Goal: Connect with others: Connect with other users

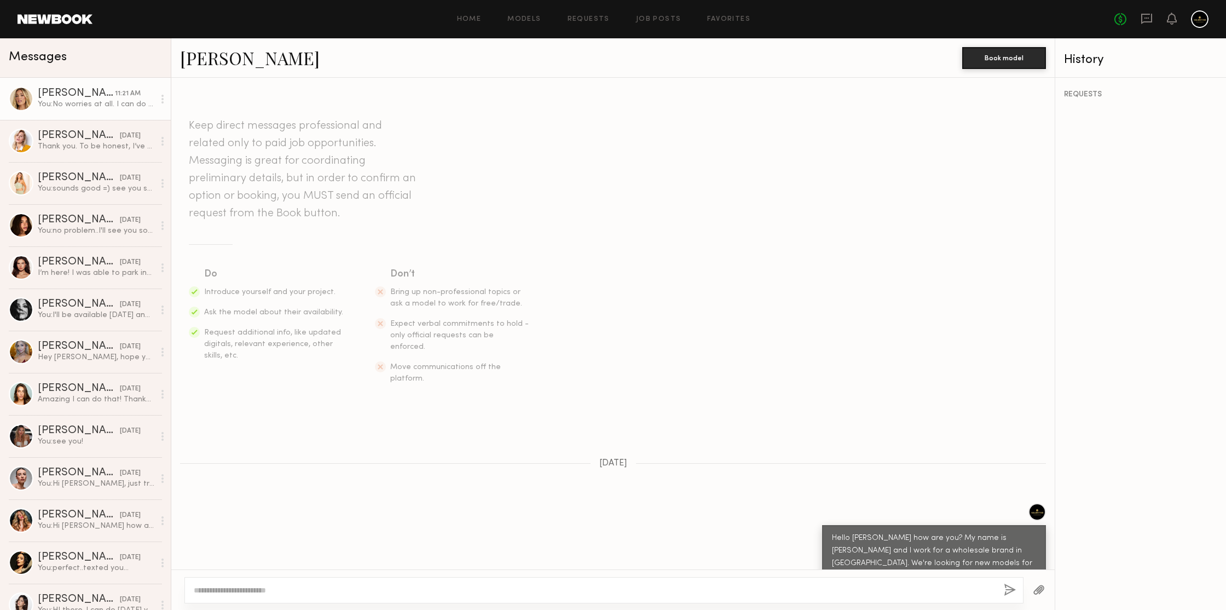
scroll to position [1037, 0]
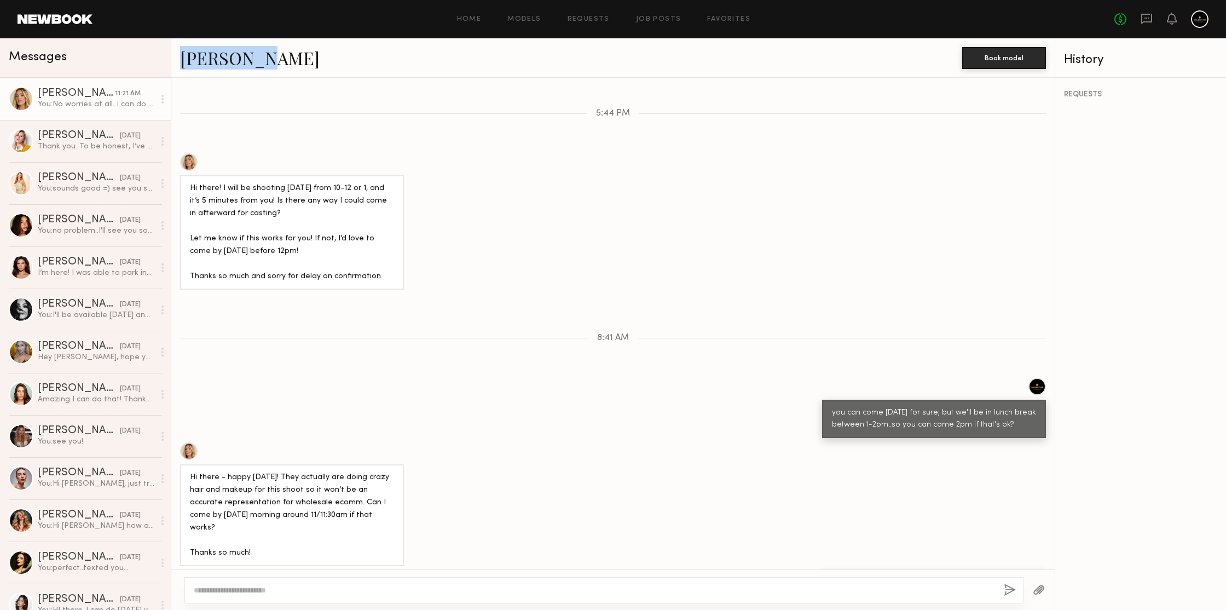
click at [423, 67] on div "[PERSON_NAME]" at bounding box center [571, 58] width 782 height 24
click at [371, 68] on div "[PERSON_NAME]" at bounding box center [571, 58] width 782 height 24
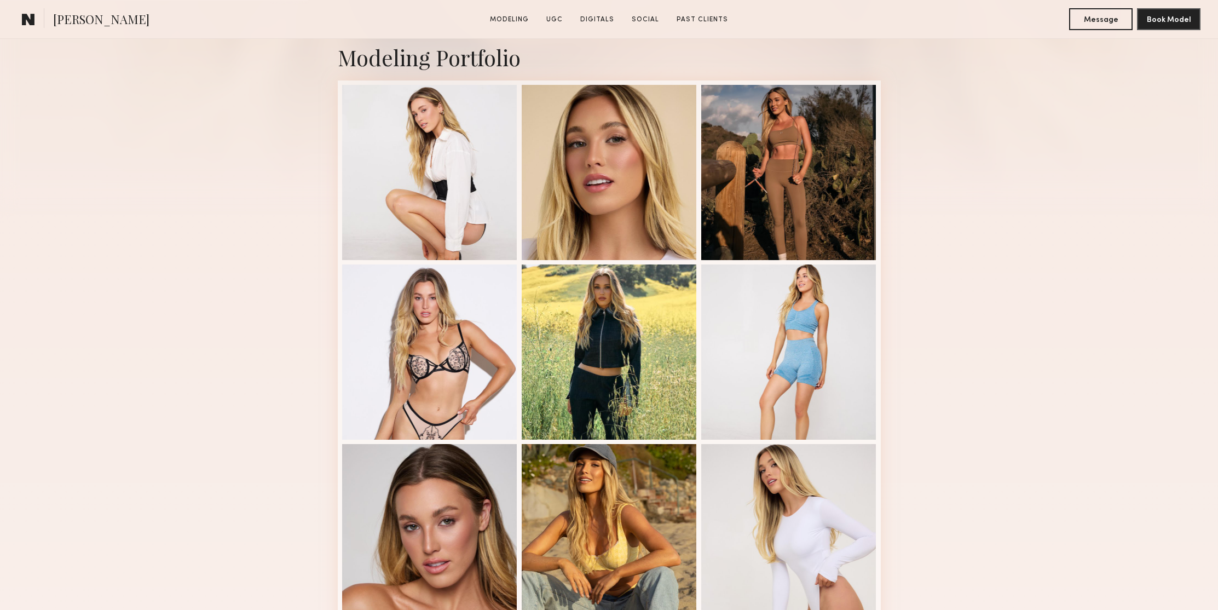
scroll to position [295, 0]
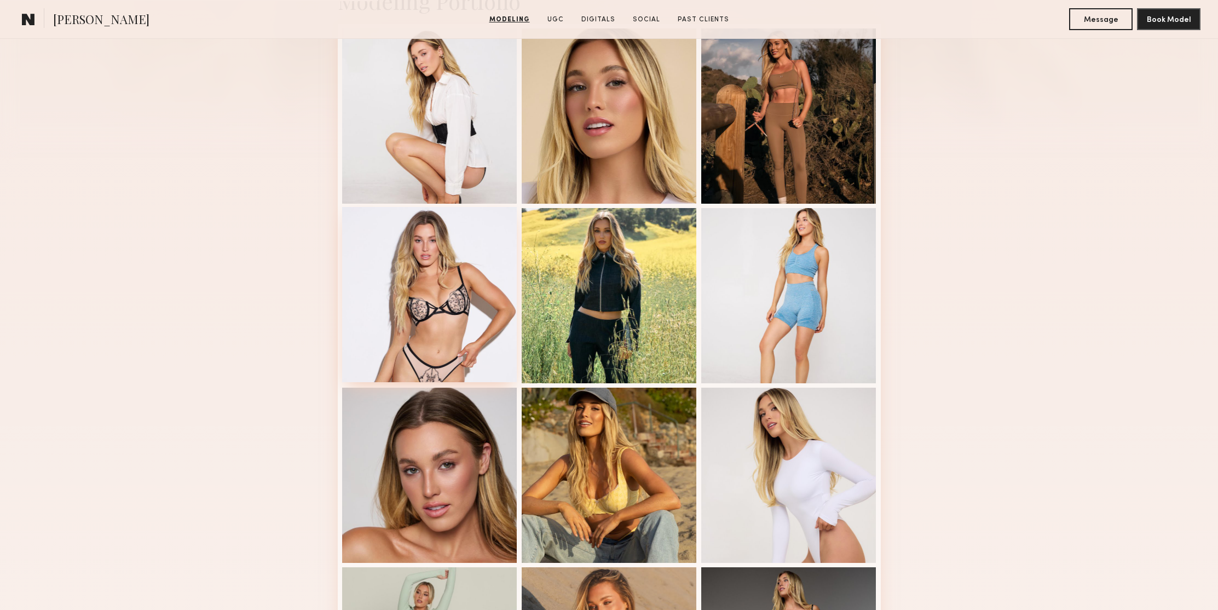
click at [461, 229] on div at bounding box center [429, 294] width 175 height 175
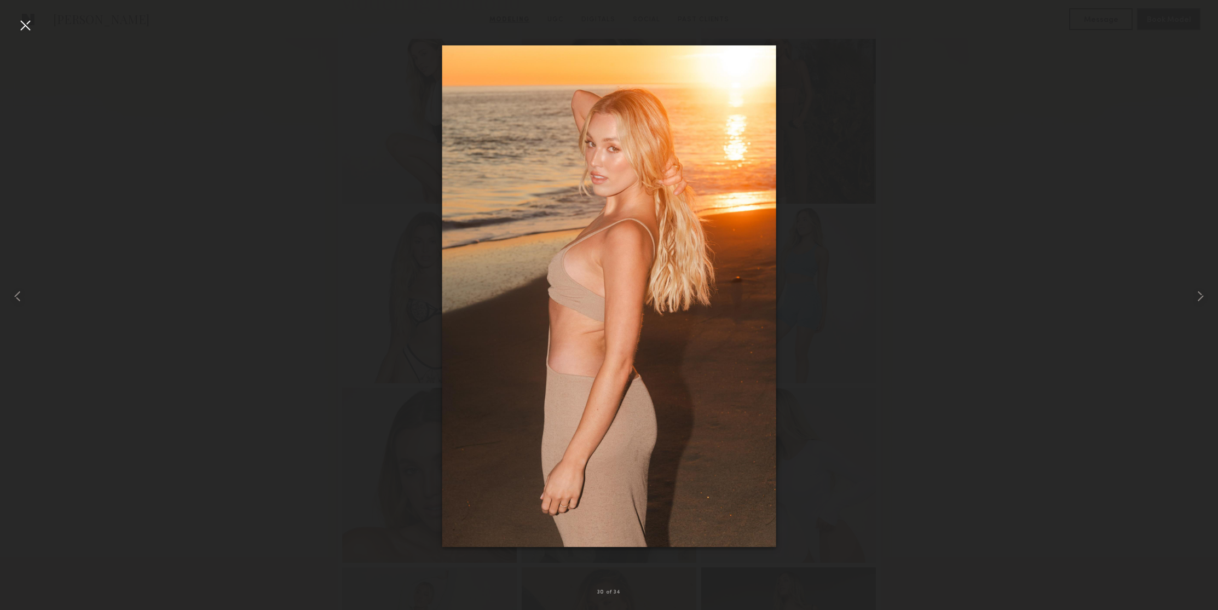
click at [27, 30] on div at bounding box center [25, 25] width 18 height 18
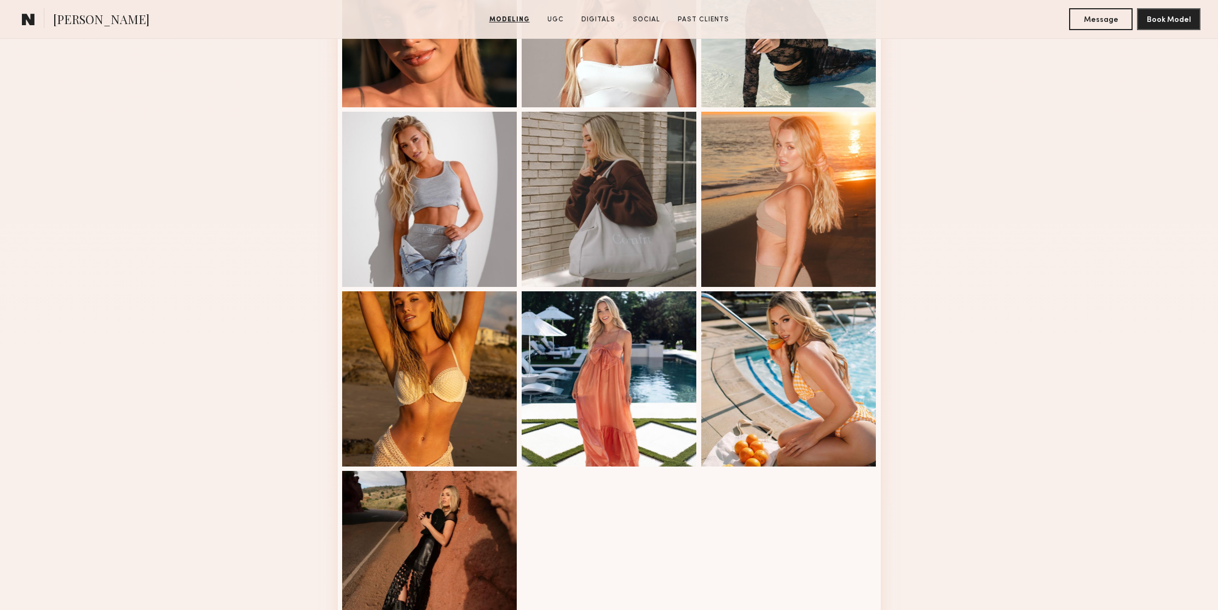
scroll to position [1857, 0]
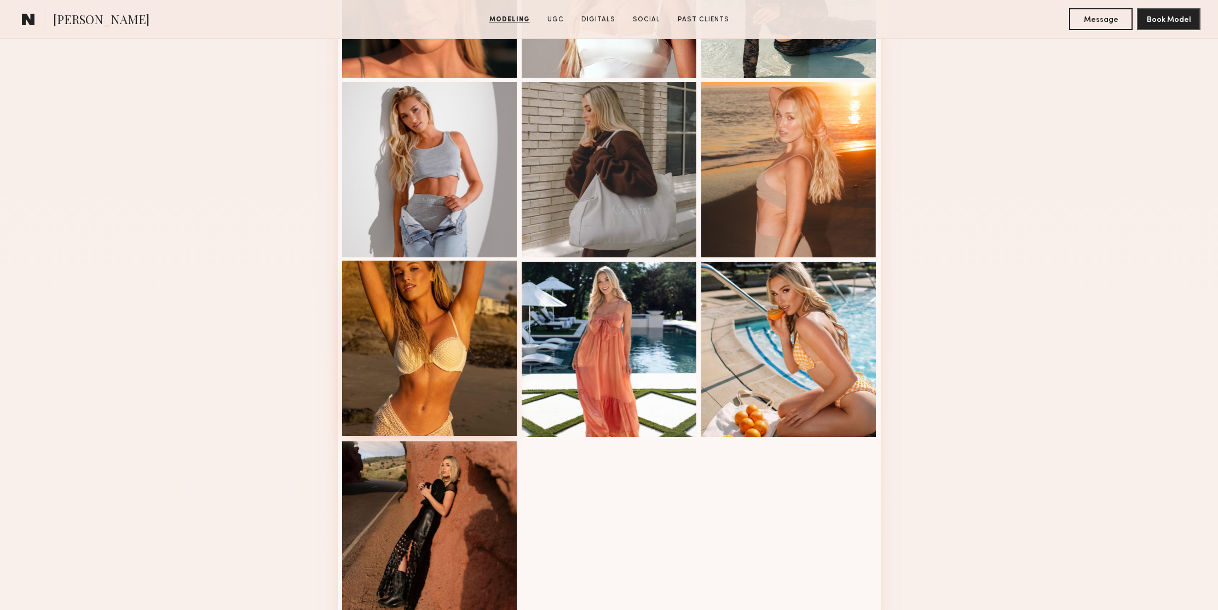
click at [509, 289] on div at bounding box center [429, 348] width 175 height 175
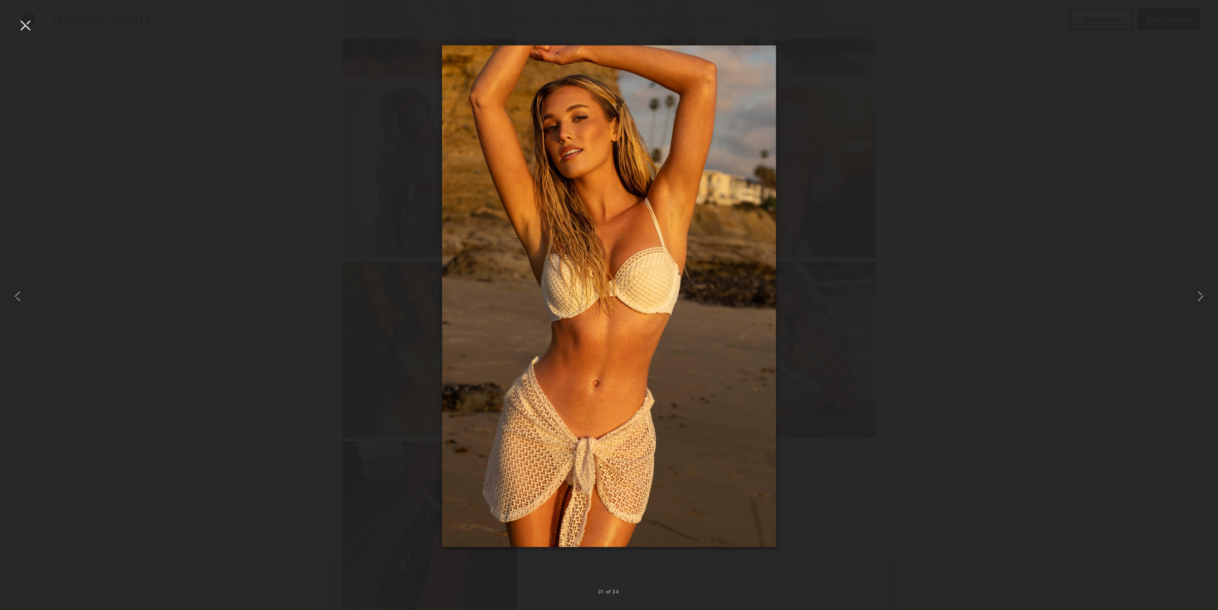
click at [24, 24] on div at bounding box center [25, 25] width 18 height 18
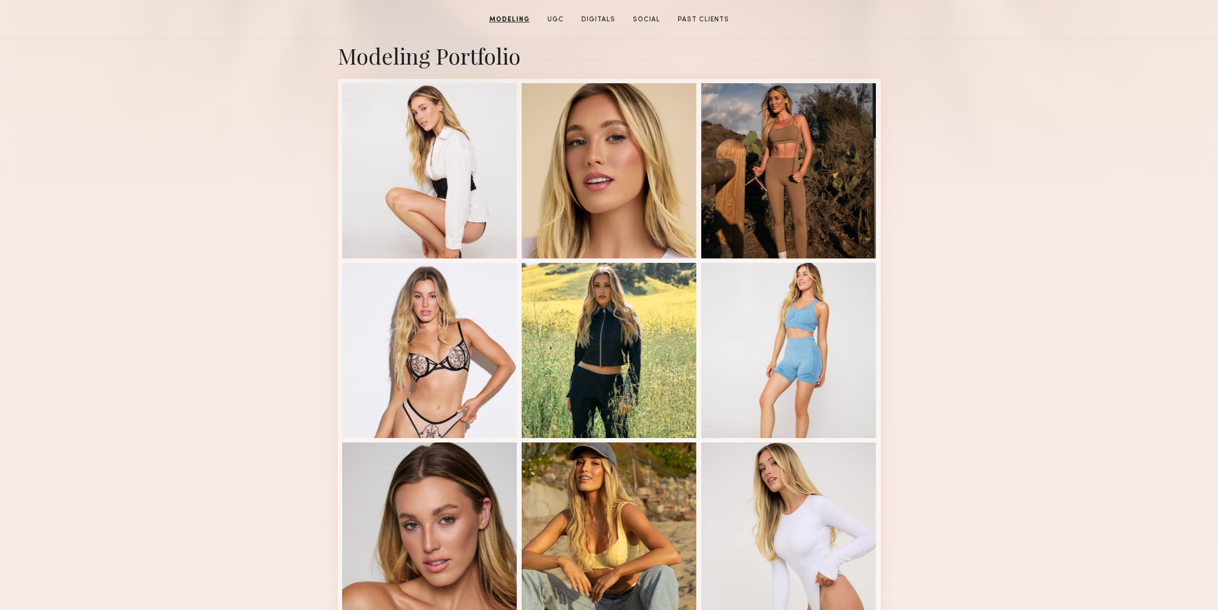
scroll to position [0, 0]
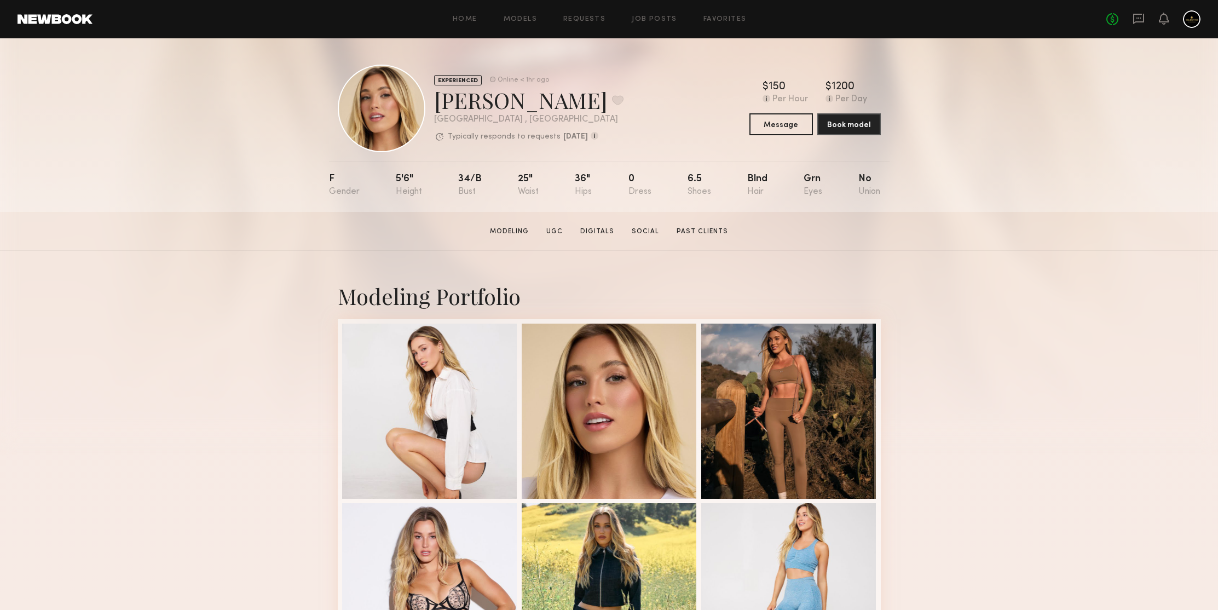
click at [1025, 189] on div "EXPERIENCED Online < 1hr ago Hailey M. Favorite Los Angeles , CA Typically resp…" at bounding box center [609, 124] width 1218 height 173
click at [965, 107] on div "EXPERIENCED Online < 1hr ago Hailey M. Favorite Los Angeles , CA Typically resp…" at bounding box center [609, 124] width 1218 height 173
click at [243, 101] on div "EXPERIENCED Online < 1hr ago Hailey M. Favorite Los Angeles , CA Typically resp…" at bounding box center [609, 124] width 1218 height 173
click at [1000, 237] on section "Hailey M. Modeling UGC Digitals Social Past Clients Message Book Model" at bounding box center [609, 231] width 1218 height 39
